Goal: Information Seeking & Learning: Learn about a topic

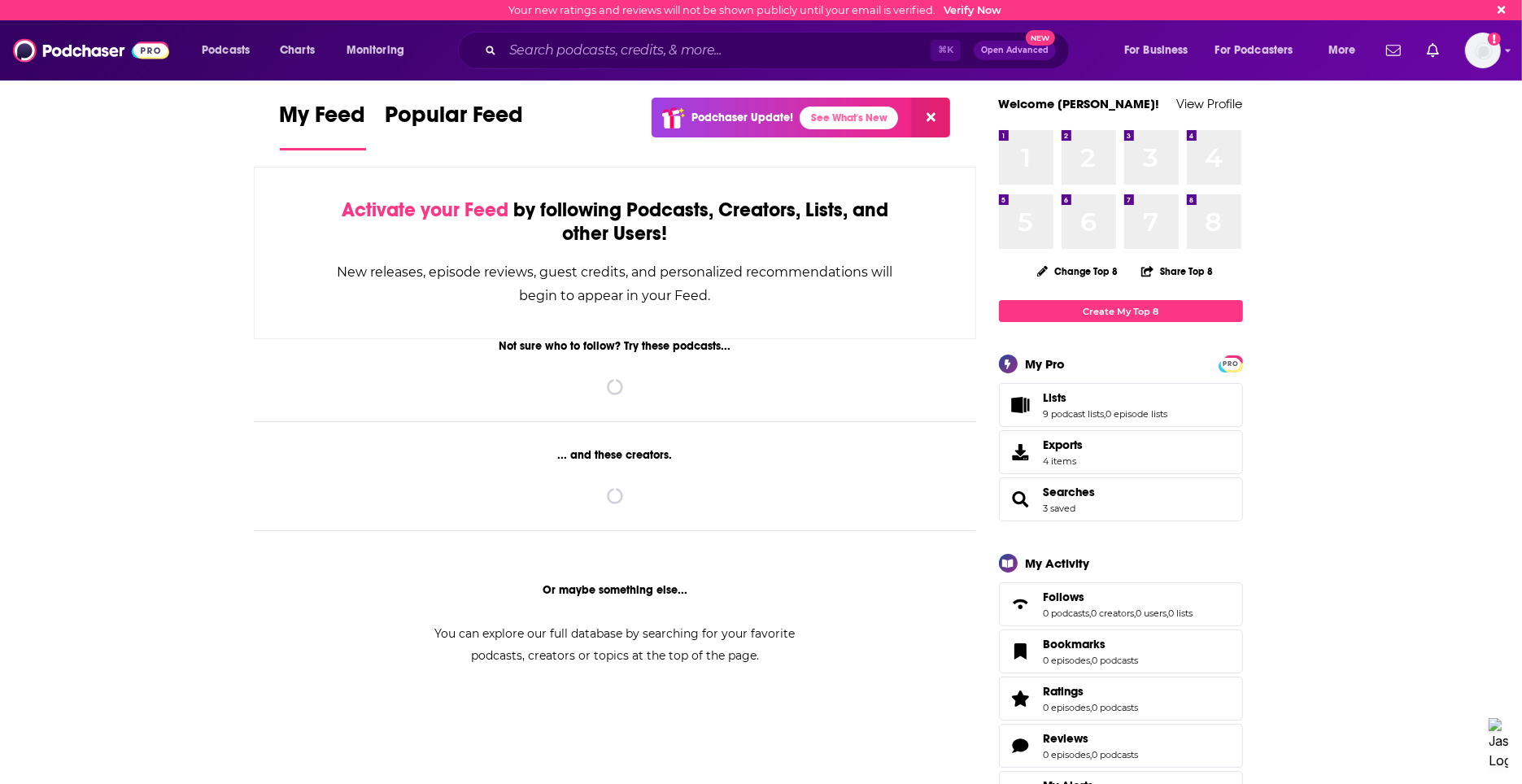
click at [543, 45] on input "Search podcasts, credits, & more..." at bounding box center [716, 50] width 428 height 26
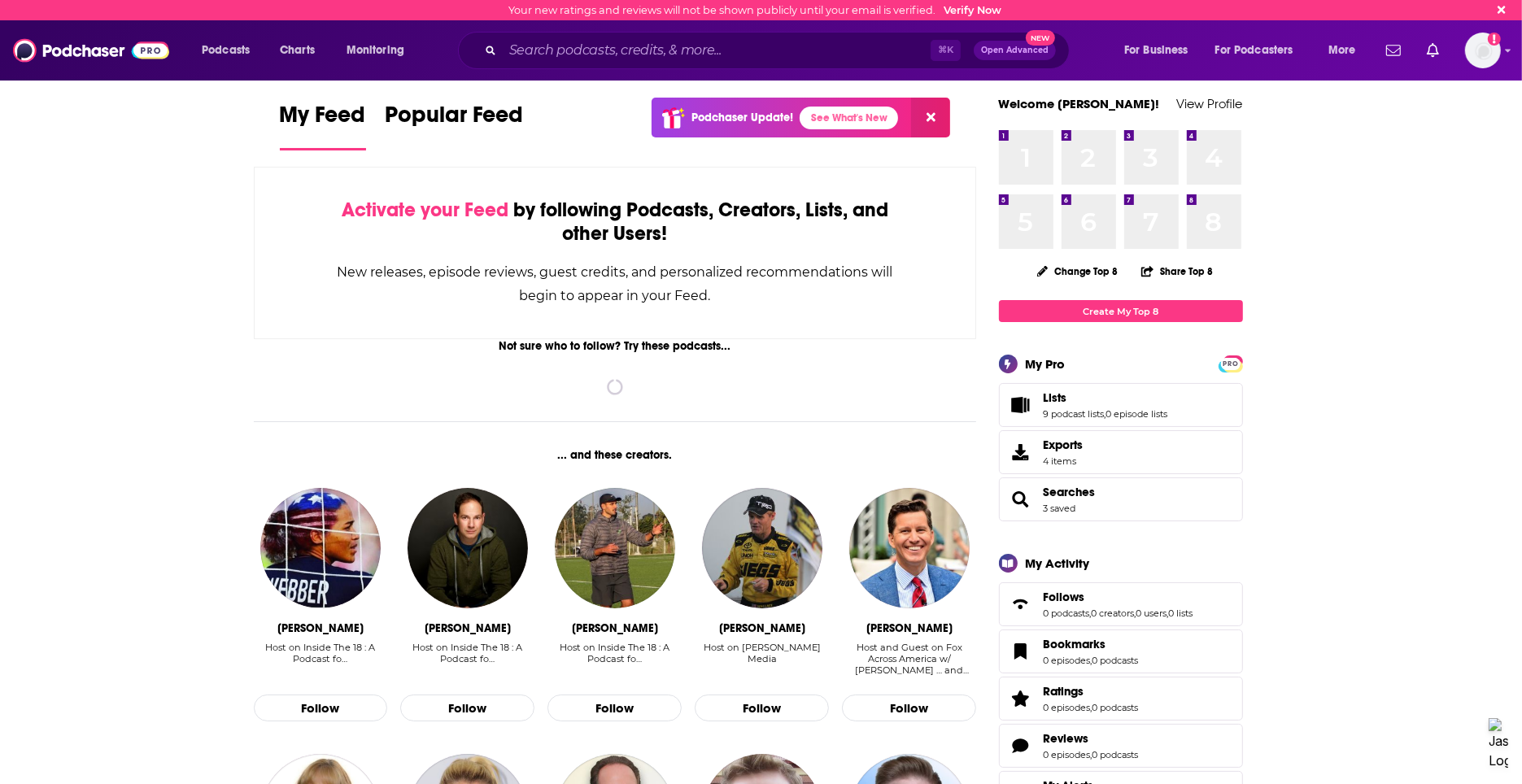
click at [538, 48] on input "Search podcasts, credits, & more..." at bounding box center [716, 50] width 428 height 26
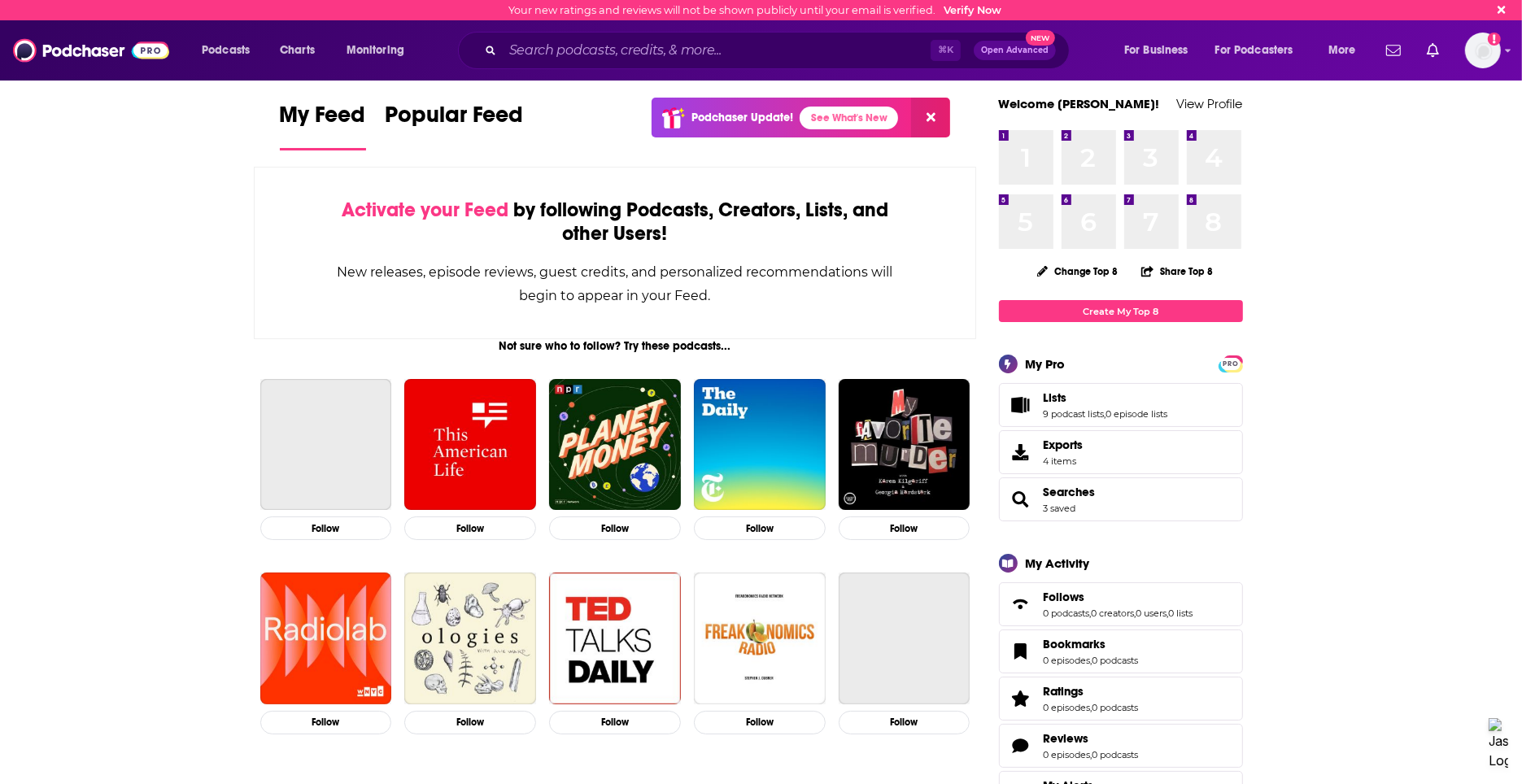
click at [538, 48] on input "Search podcasts, credits, & more..." at bounding box center [716, 50] width 428 height 26
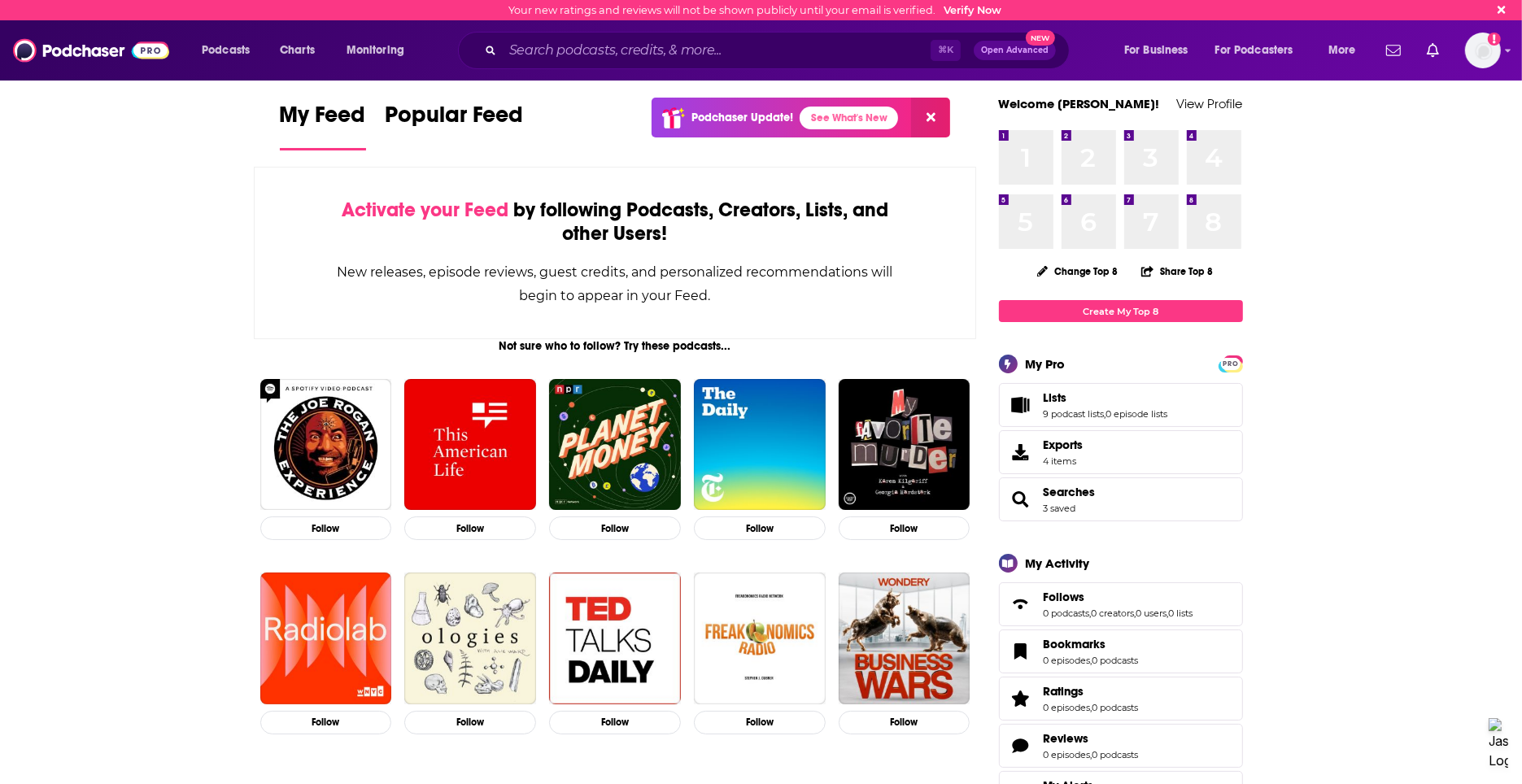
click at [532, 59] on input "Search podcasts, credits, & more..." at bounding box center [716, 50] width 428 height 26
click at [505, 64] on div "⌘ K Open Advanced New" at bounding box center [763, 50] width 612 height 37
click at [533, 49] on input "Search podcasts, credits, & more..." at bounding box center [716, 50] width 428 height 26
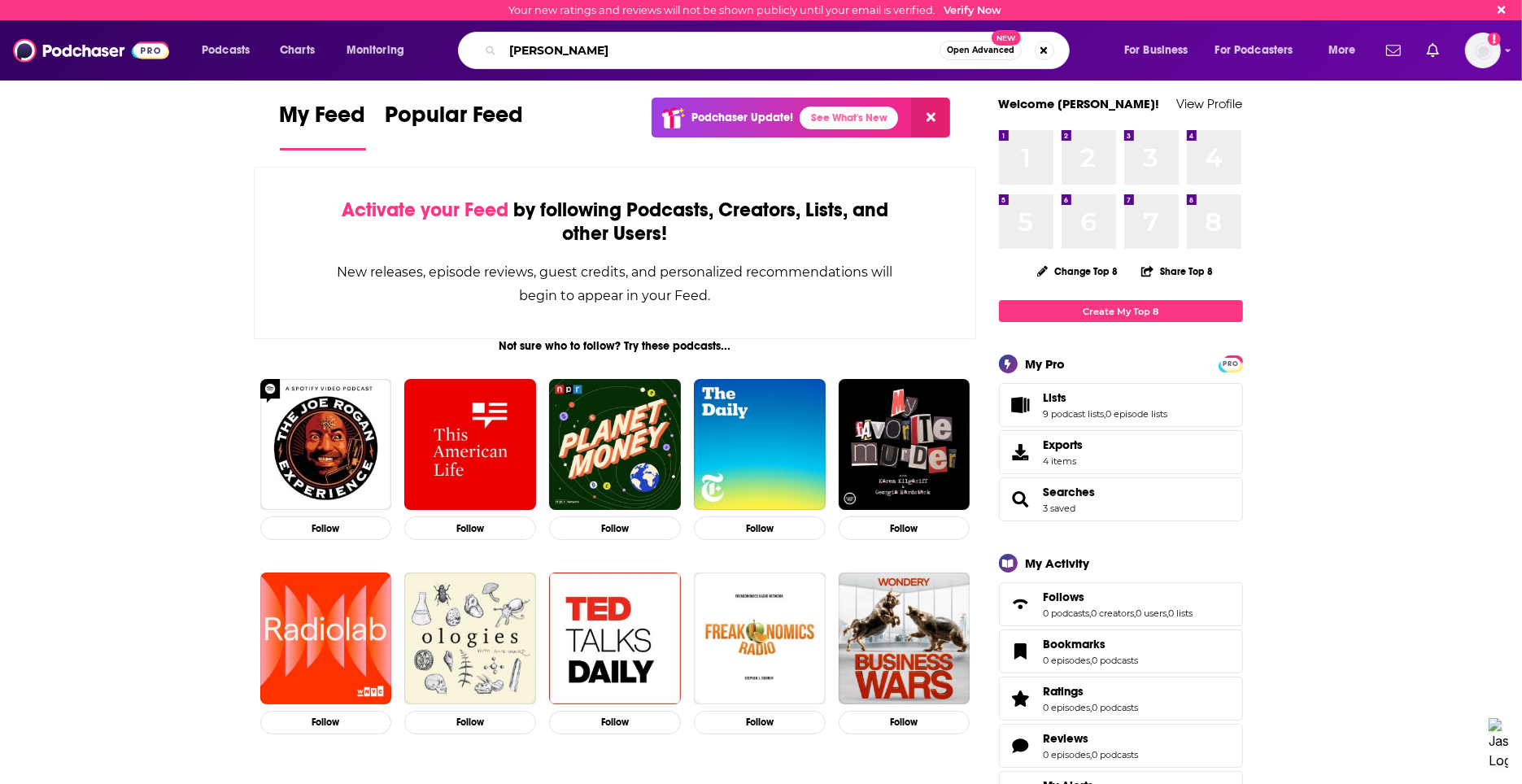
type input "[PERSON_NAME]"
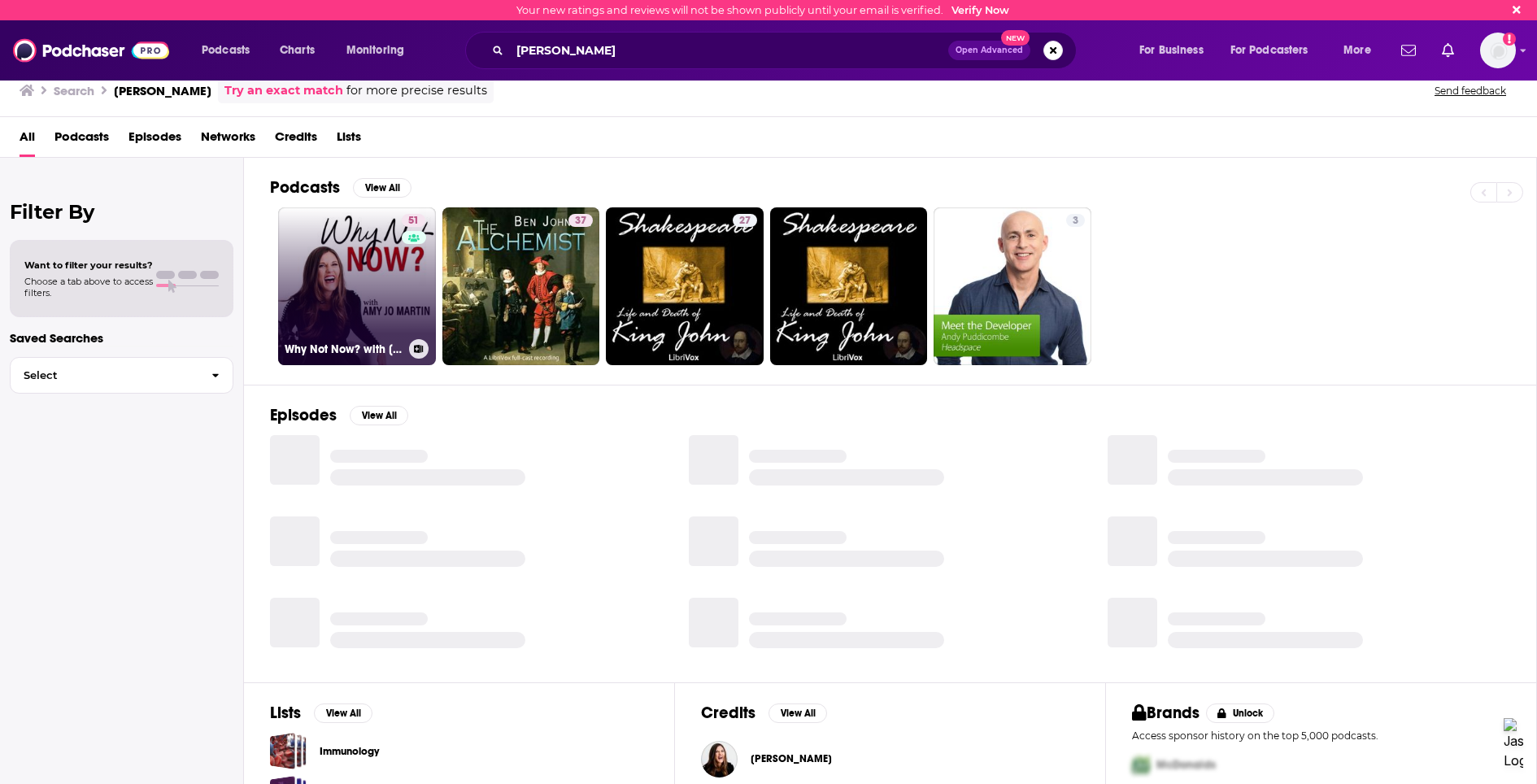
click at [351, 282] on link "51 Why Not Now? with [PERSON_NAME]" at bounding box center [357, 286] width 158 height 158
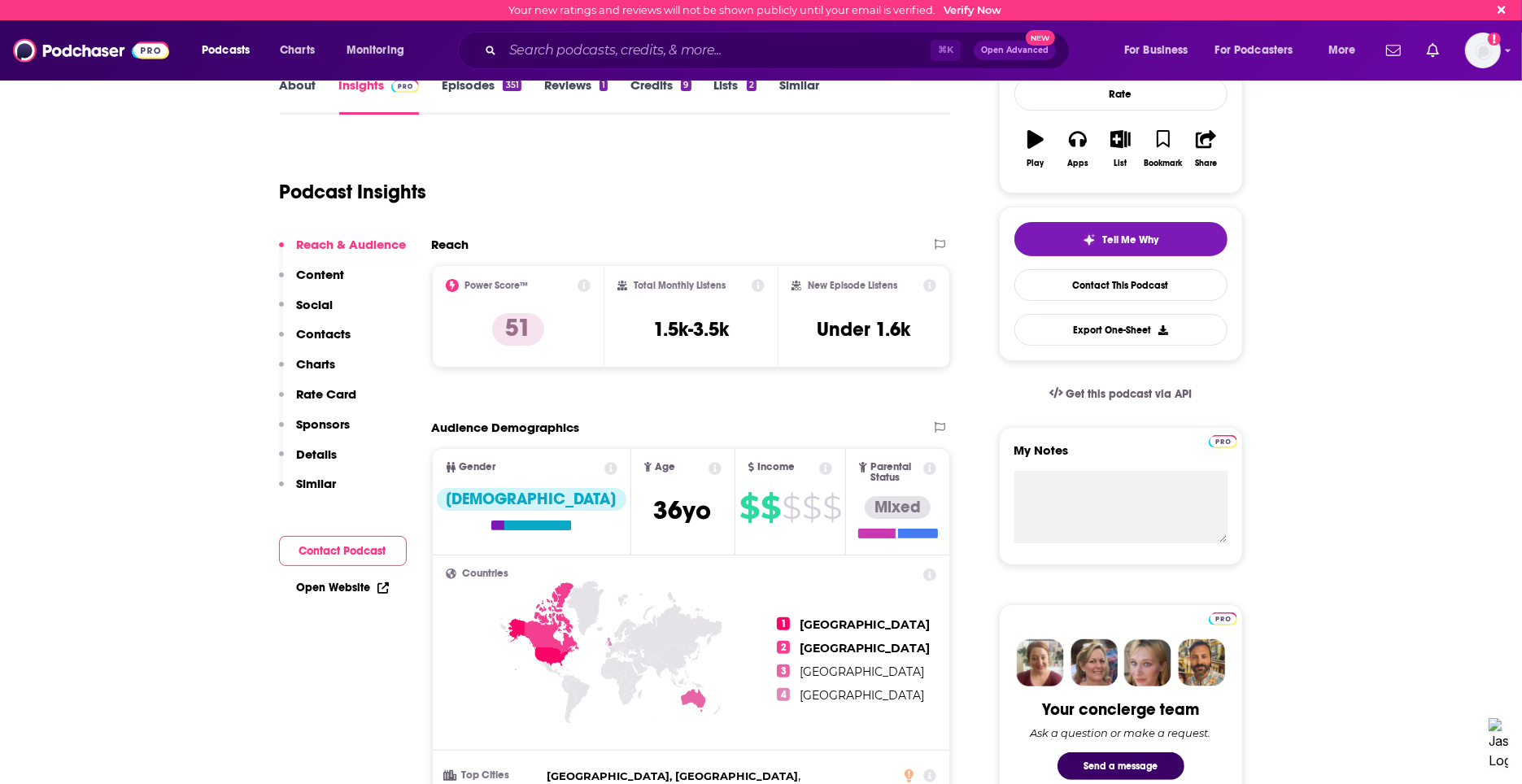
scroll to position [238, 0]
